Goal: Task Accomplishment & Management: Manage account settings

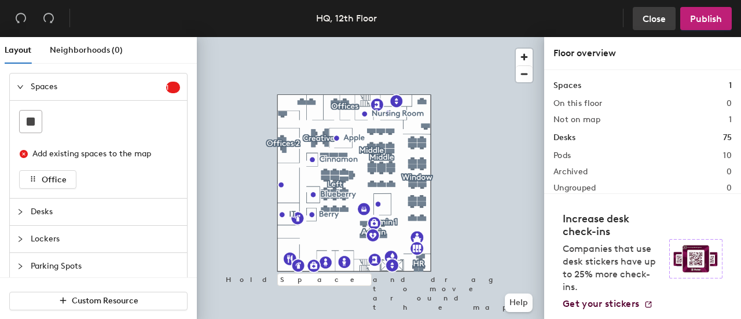
click at [650, 20] on span "Close" at bounding box center [654, 18] width 23 height 11
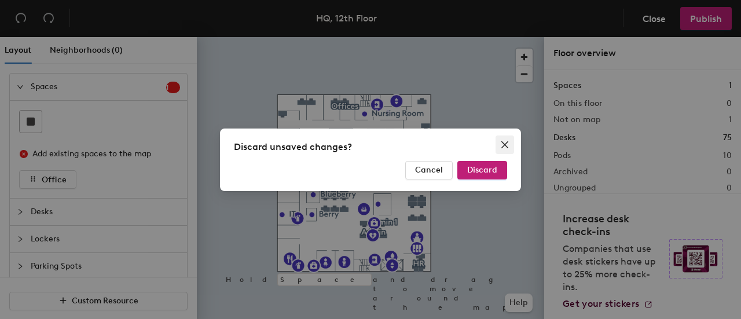
click at [500, 147] on icon "close" at bounding box center [504, 144] width 9 height 9
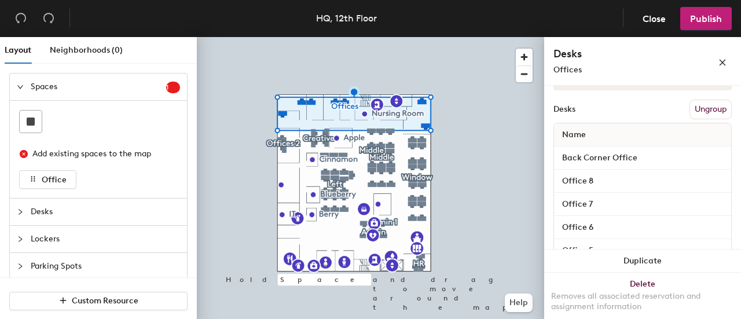
scroll to position [147, 0]
click at [675, 163] on input "Back Corner Office" at bounding box center [643, 159] width 173 height 16
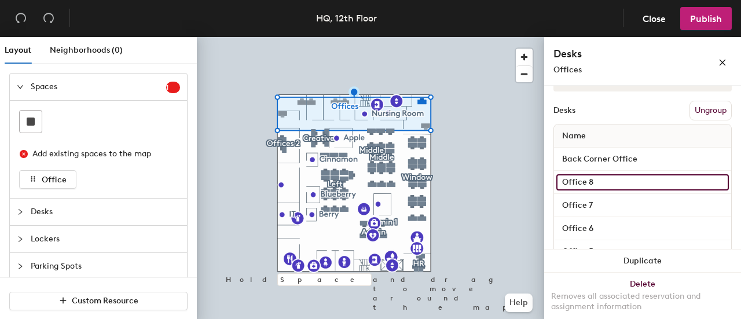
click at [647, 187] on input "Office 8" at bounding box center [643, 182] width 173 height 16
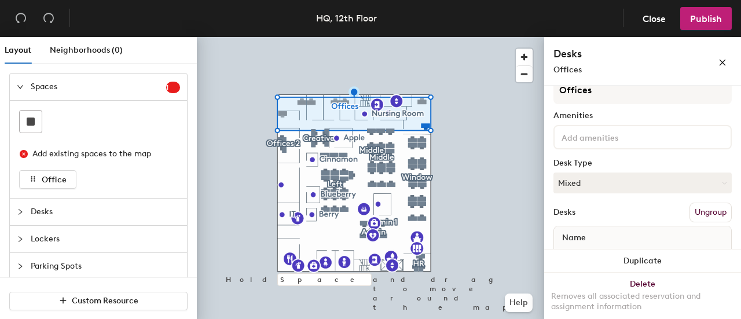
scroll to position [45, 0]
click at [638, 192] on button "Mixed" at bounding box center [643, 183] width 178 height 21
click at [726, 63] on icon "close" at bounding box center [723, 62] width 8 height 8
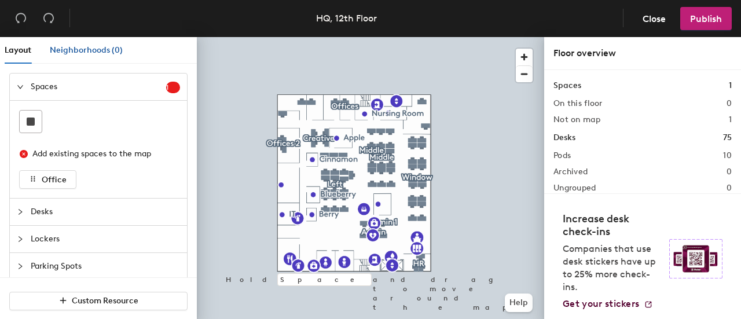
click at [102, 52] on span "Neighborhoods (0)" at bounding box center [86, 50] width 73 height 10
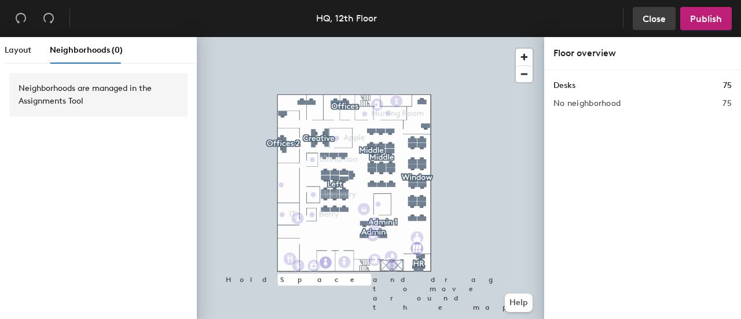
click at [641, 19] on button "Close" at bounding box center [654, 18] width 43 height 23
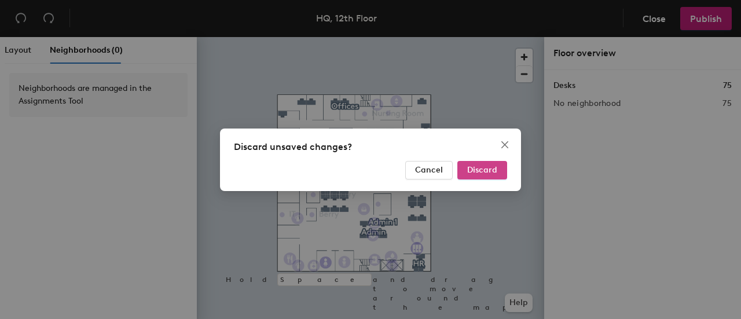
click at [484, 169] on span "Discard" at bounding box center [482, 170] width 30 height 10
